Goal: Information Seeking & Learning: Learn about a topic

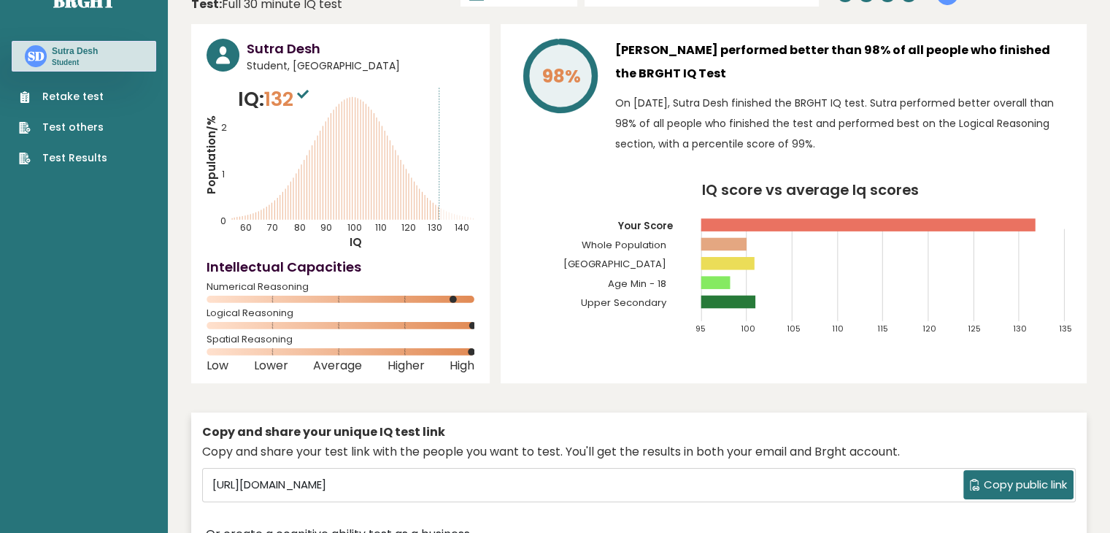
scroll to position [11, 0]
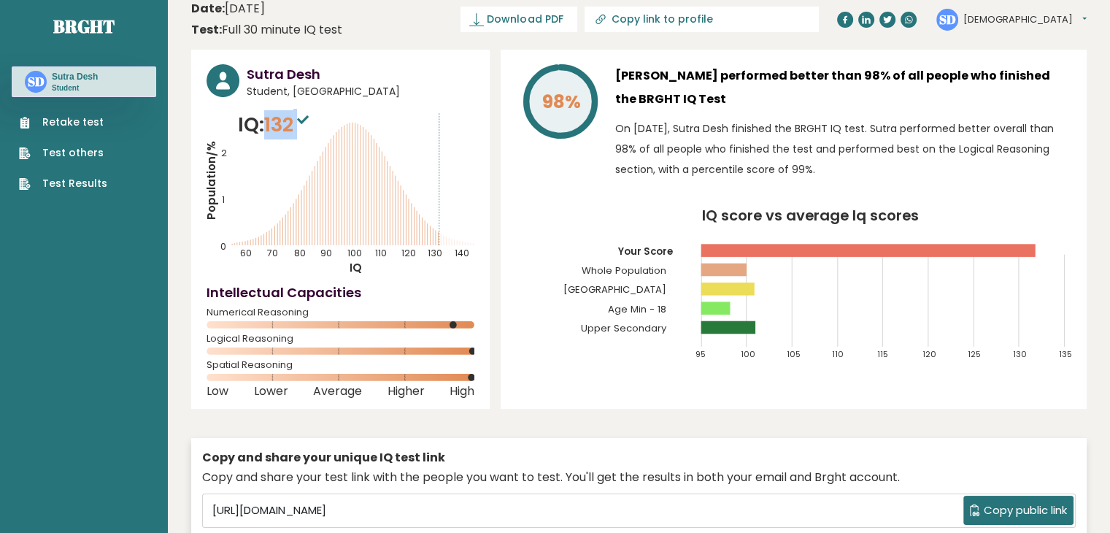
drag, startPoint x: 307, startPoint y: 118, endPoint x: 270, endPoint y: 126, distance: 37.5
click at [270, 126] on span "132" at bounding box center [288, 124] width 48 height 27
click at [256, 174] on icon "Population/% IQ 0 1 2 60 70 80 90 100 110 120 130 140" at bounding box center [341, 192] width 268 height 165
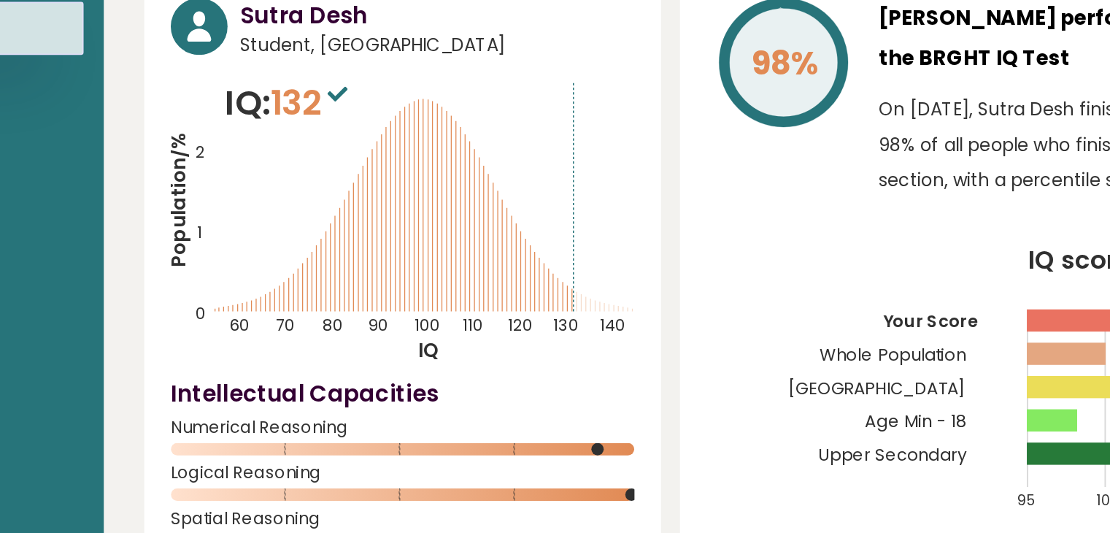
scroll to position [0, 0]
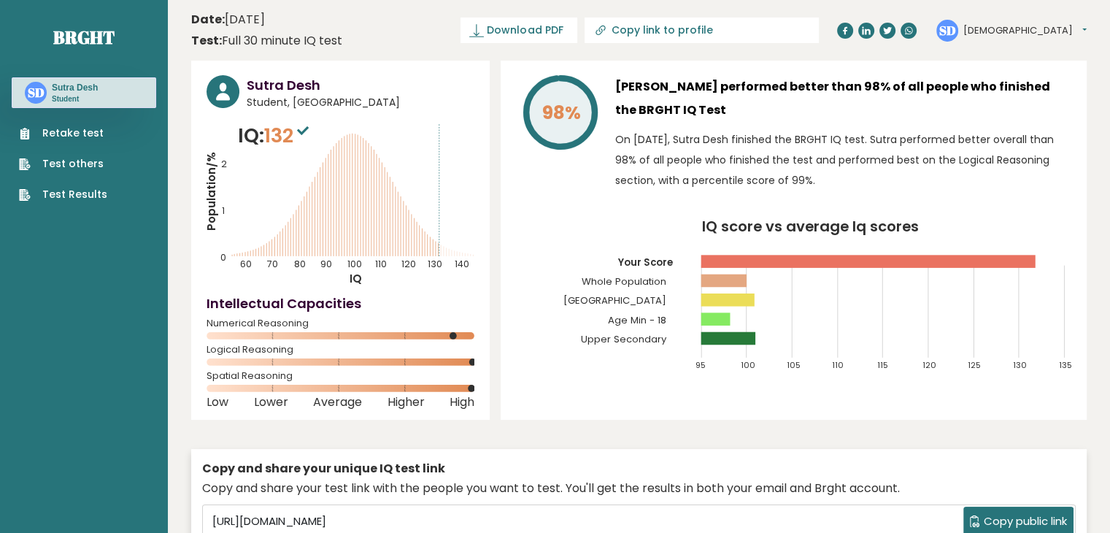
click at [88, 197] on link "Test Results" at bounding box center [63, 194] width 88 height 15
click at [75, 40] on link "Brght" at bounding box center [83, 37] width 61 height 23
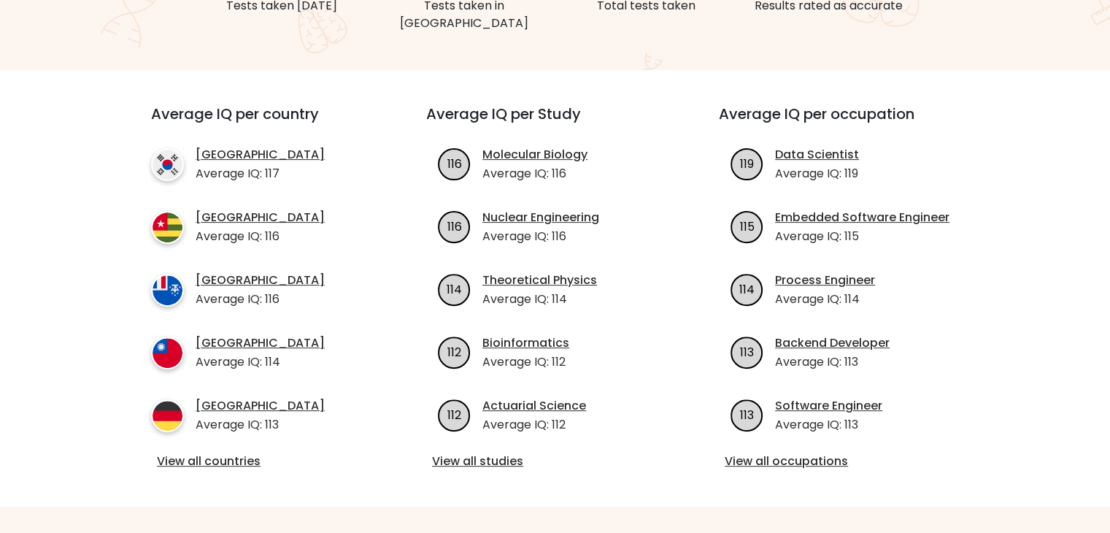
scroll to position [514, 0]
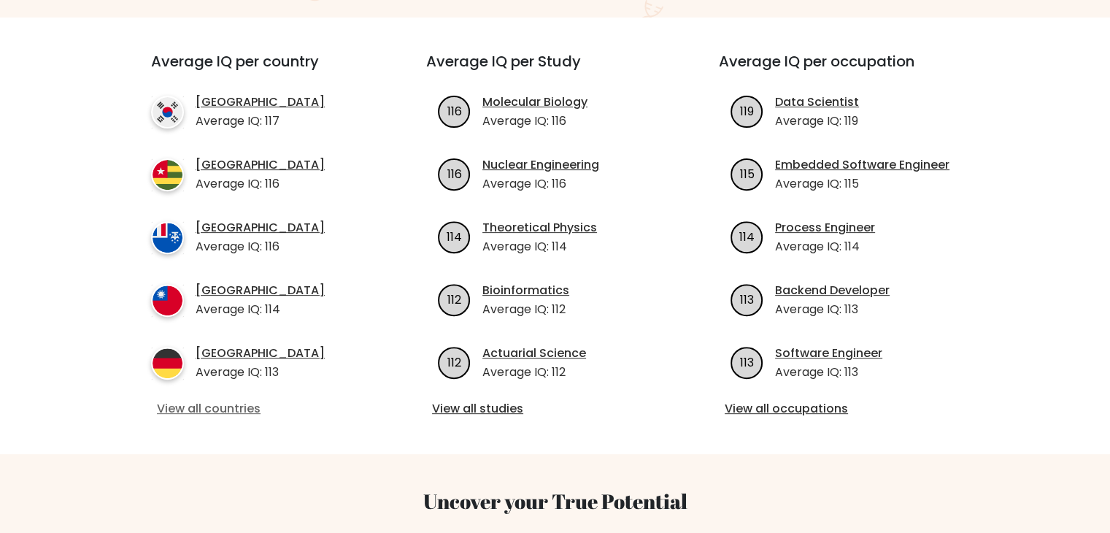
click at [238, 400] on link "View all countries" at bounding box center [262, 409] width 211 height 18
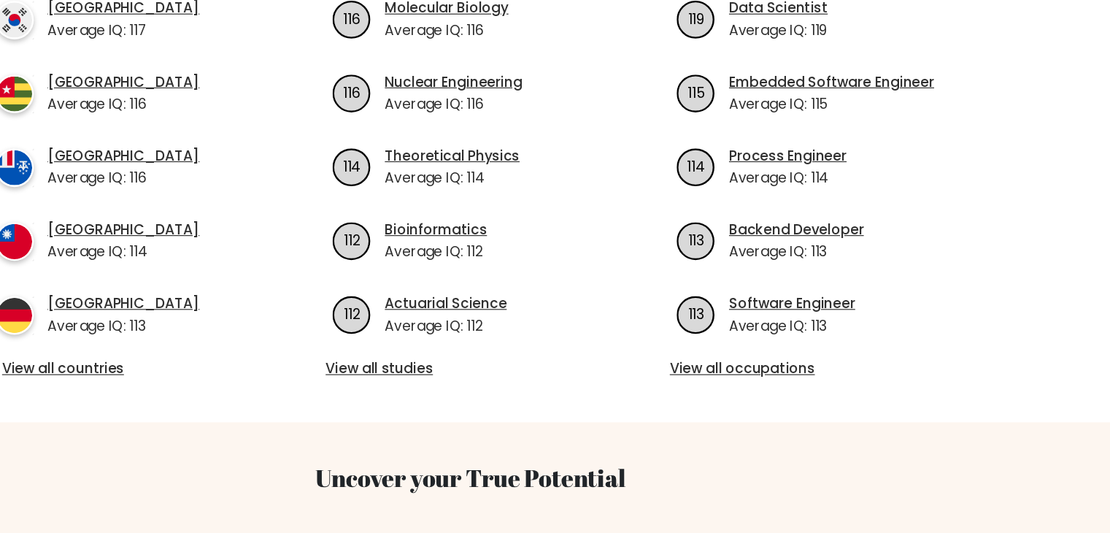
scroll to position [530, 0]
click at [814, 384] on link "View all occupations" at bounding box center [848, 393] width 246 height 18
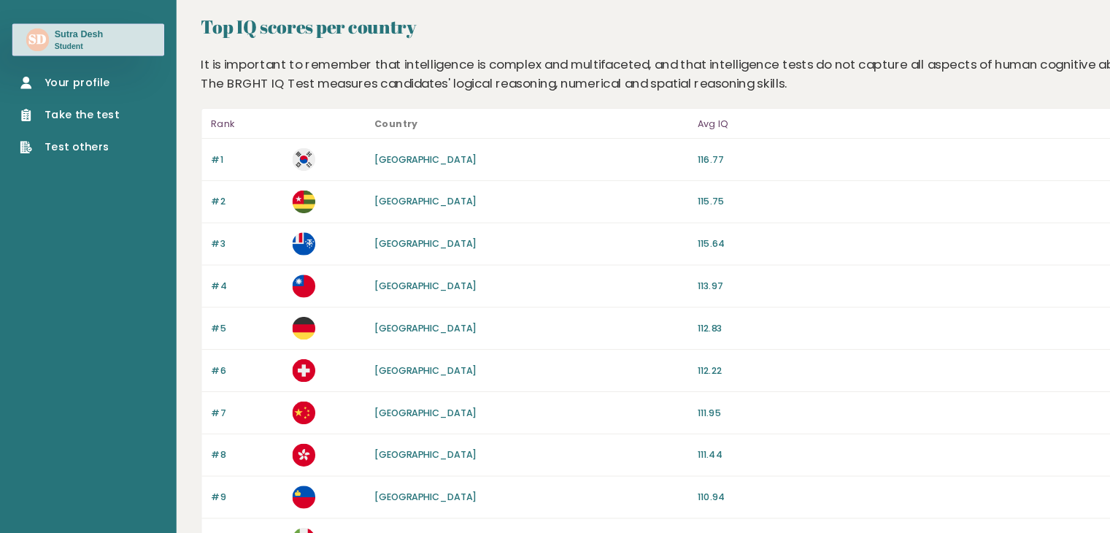
scroll to position [54, 0]
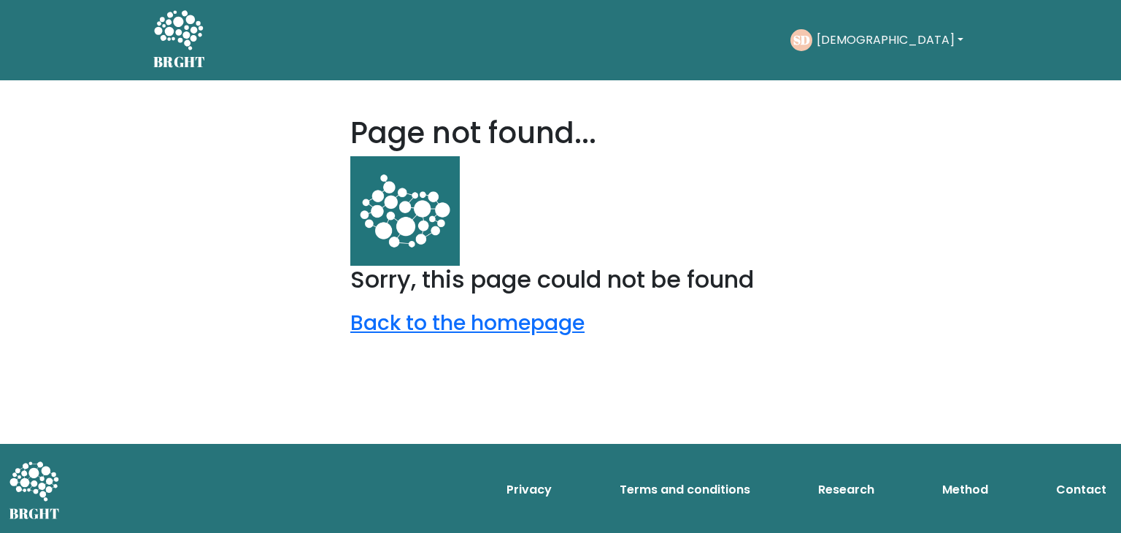
click at [415, 215] on img at bounding box center [404, 210] width 109 height 109
click at [163, 35] on icon at bounding box center [178, 29] width 49 height 39
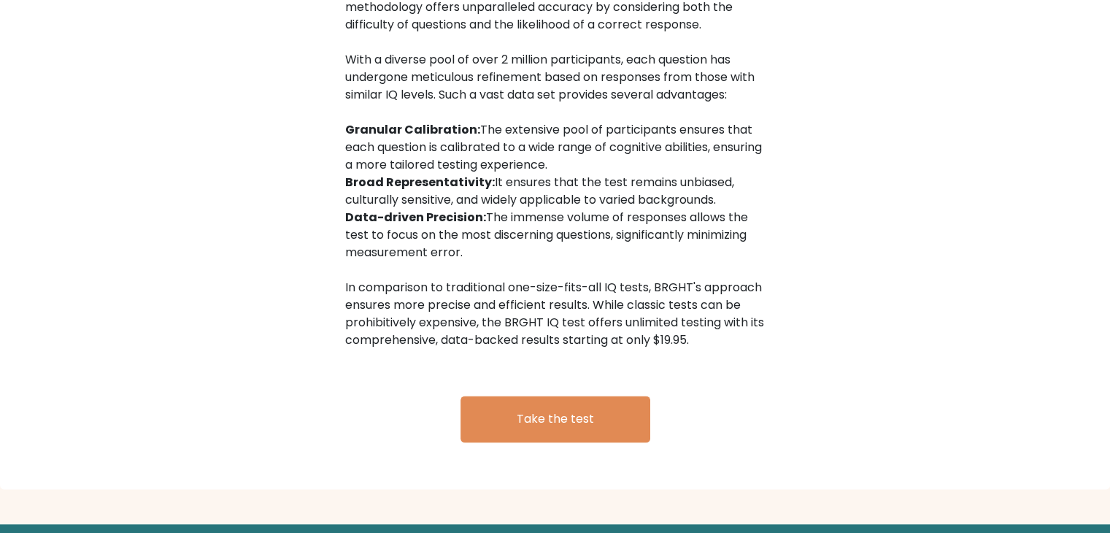
scroll to position [2387, 0]
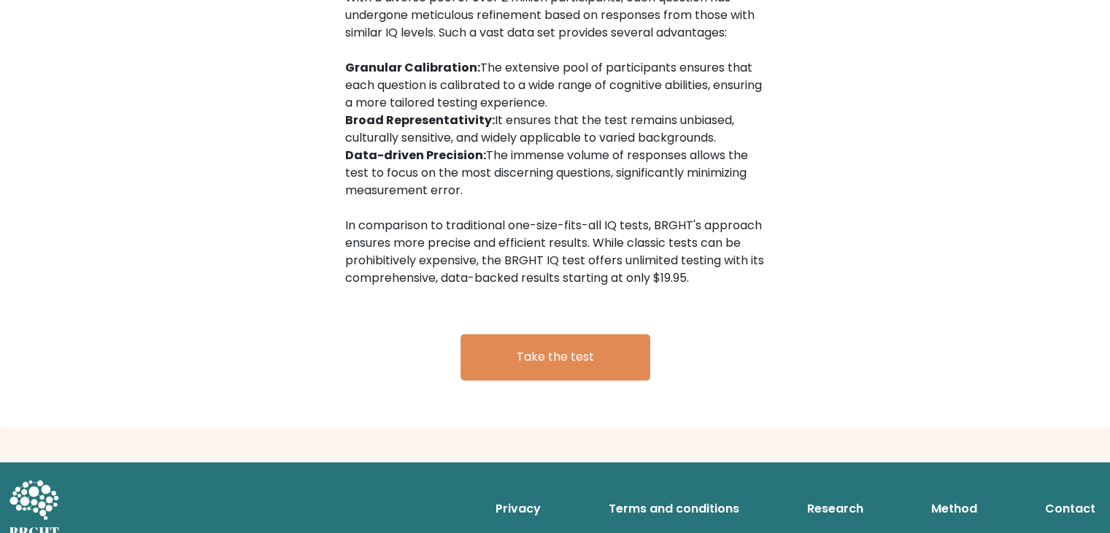
click at [836, 493] on link "Research" at bounding box center [835, 507] width 68 height 29
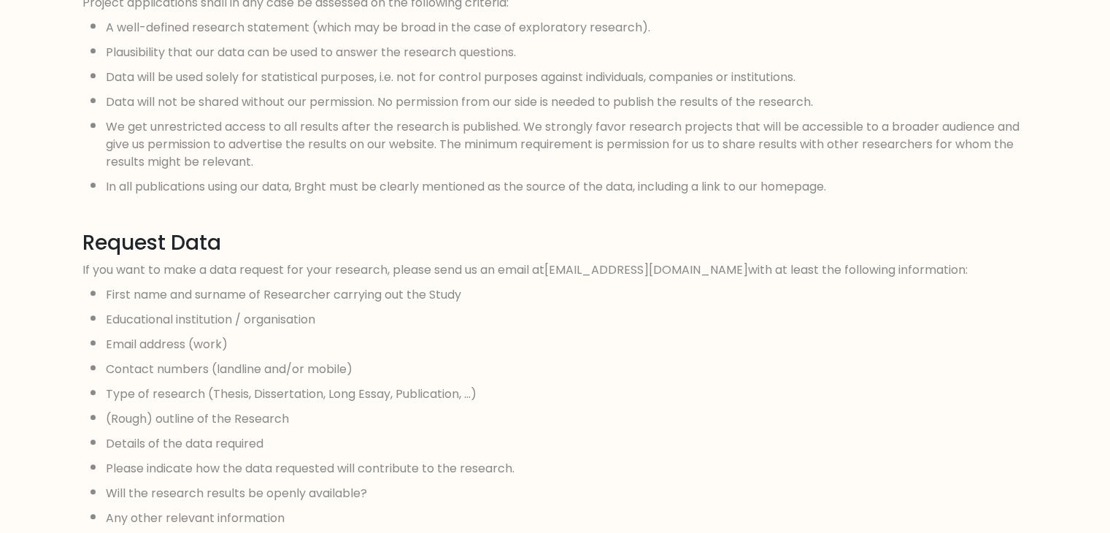
scroll to position [1360, 0]
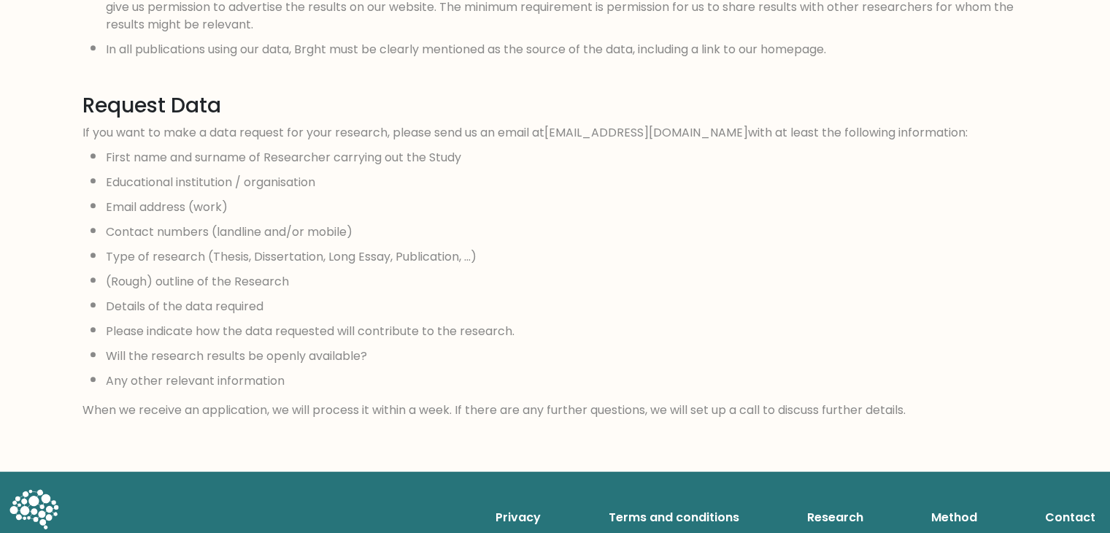
click at [958, 503] on link "Method" at bounding box center [954, 517] width 58 height 29
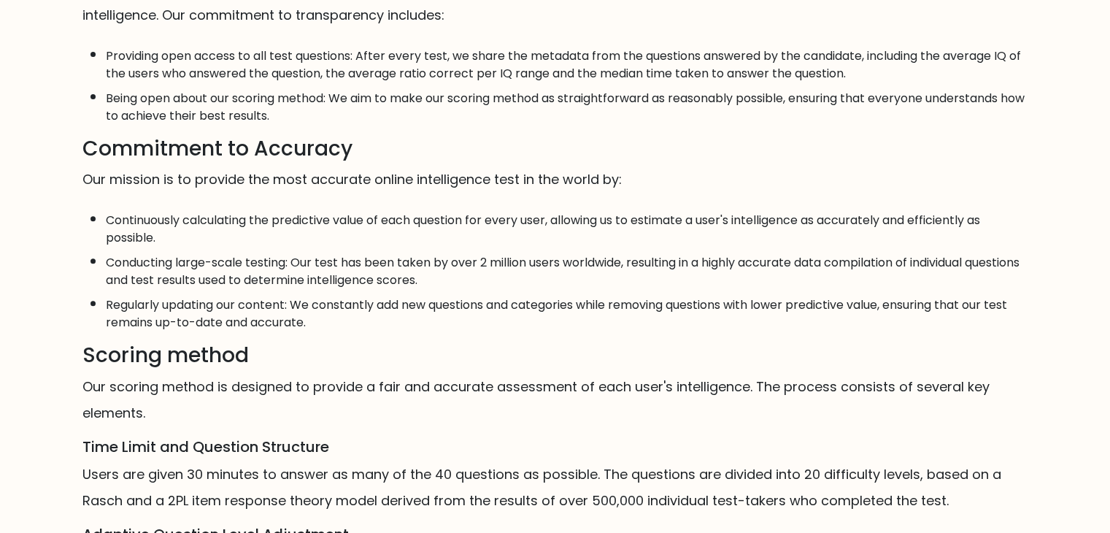
scroll to position [864, 0]
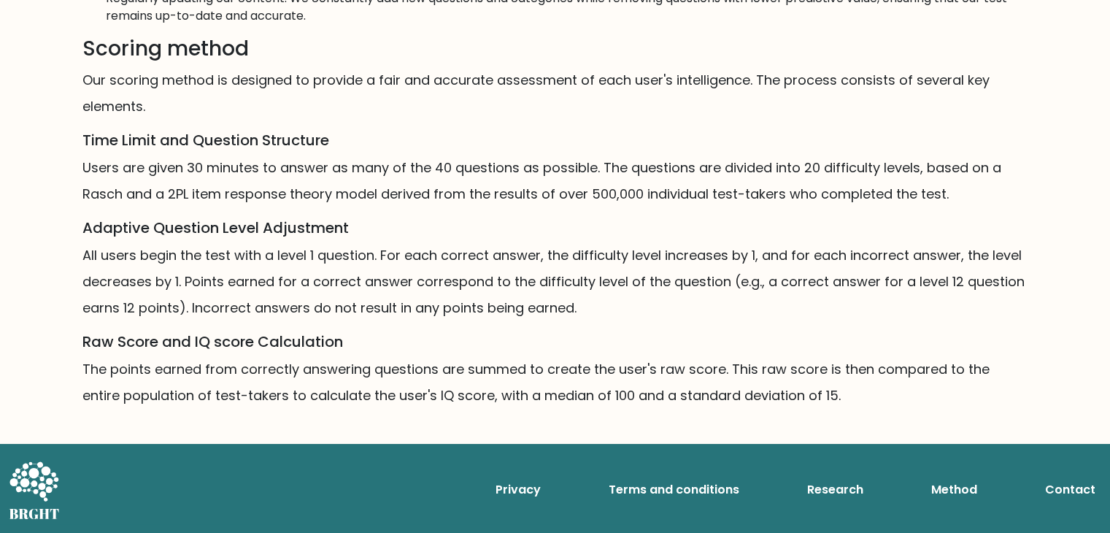
click at [1060, 487] on link "Contact" at bounding box center [1070, 489] width 62 height 29
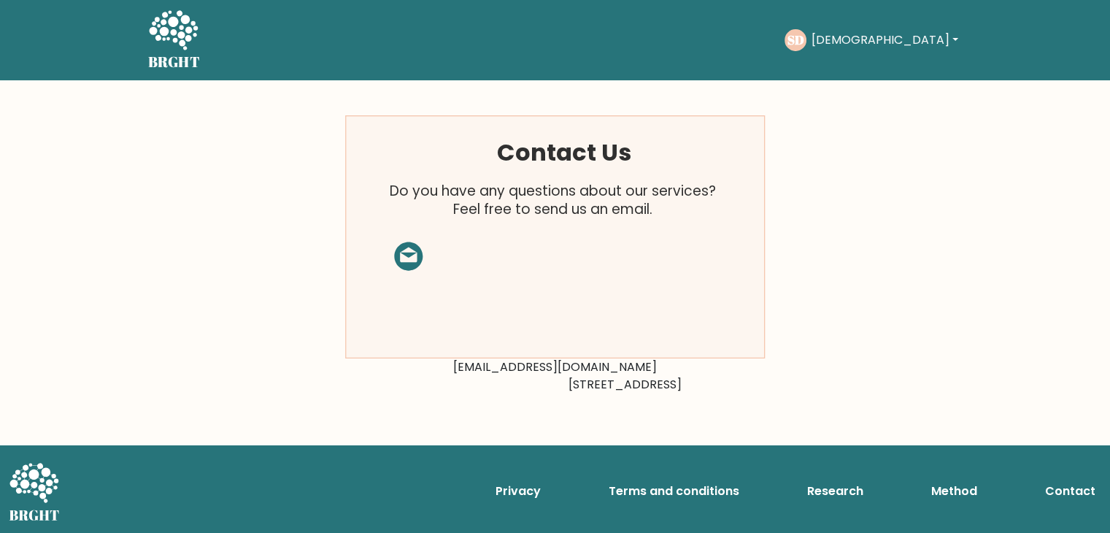
click at [414, 255] on rect at bounding box center [555, 237] width 420 height 242
